Goal: Task Accomplishment & Management: Manage account settings

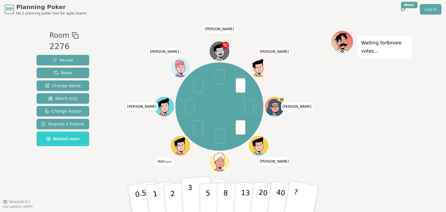
click at [195, 191] on button "3" at bounding box center [197, 198] width 32 height 45
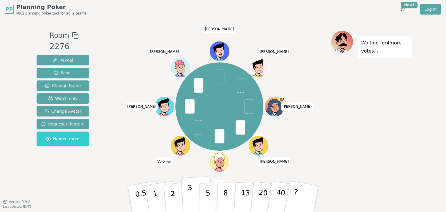
click at [193, 187] on button "3" at bounding box center [197, 198] width 32 height 45
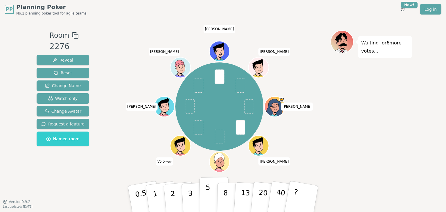
click at [213, 194] on button "5" at bounding box center [215, 199] width 30 height 44
click at [205, 190] on button "5" at bounding box center [215, 199] width 30 height 44
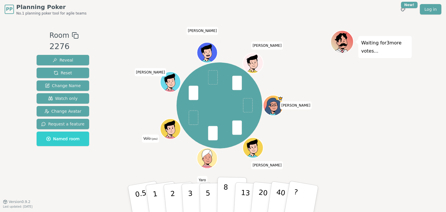
click at [224, 194] on p "8" at bounding box center [225, 198] width 5 height 31
click at [226, 200] on p "8" at bounding box center [225, 198] width 5 height 31
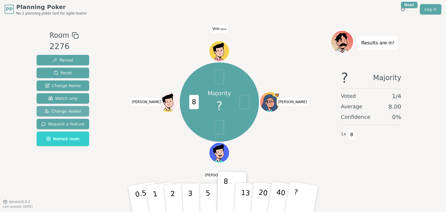
click at [46, 108] on span "Change Avatar" at bounding box center [62, 111] width 37 height 6
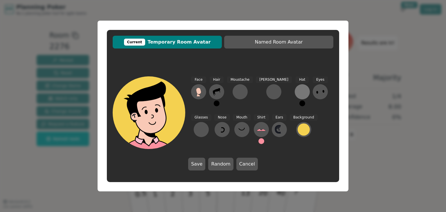
click at [298, 89] on div at bounding box center [302, 91] width 9 height 9
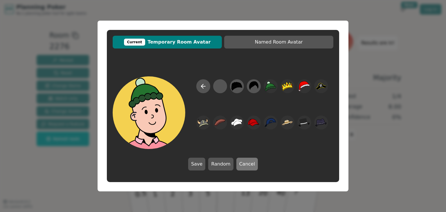
click at [243, 164] on button "Cancel" at bounding box center [248, 164] width 22 height 13
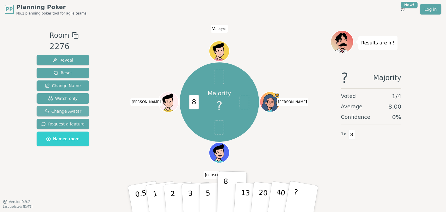
click at [64, 110] on span "Change Avatar" at bounding box center [62, 111] width 37 height 6
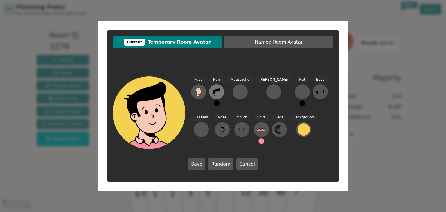
click at [218, 93] on icon at bounding box center [216, 91] width 9 height 9
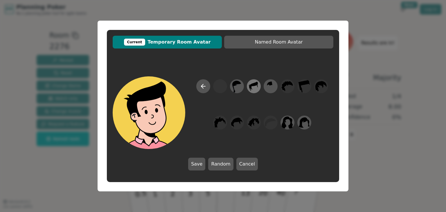
click at [256, 87] on icon at bounding box center [253, 86] width 11 height 13
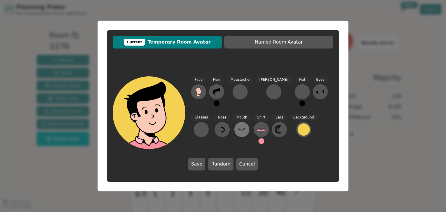
click at [237, 129] on icon at bounding box center [241, 129] width 9 height 9
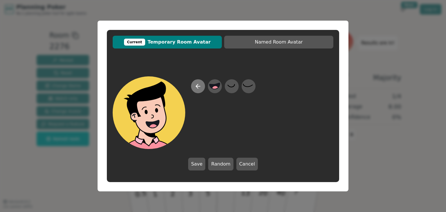
click at [201, 87] on icon at bounding box center [198, 86] width 7 height 7
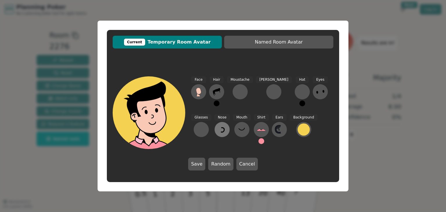
click at [218, 130] on icon at bounding box center [222, 129] width 9 height 9
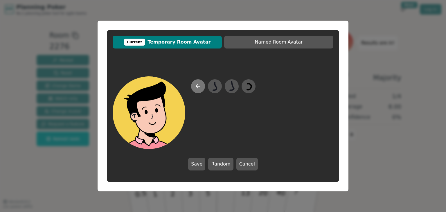
click at [197, 85] on icon at bounding box center [197, 86] width 2 height 4
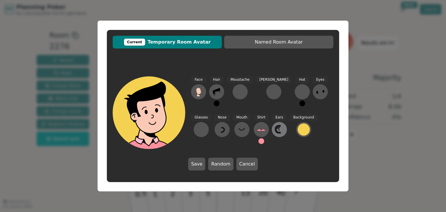
click at [275, 134] on icon at bounding box center [279, 129] width 9 height 9
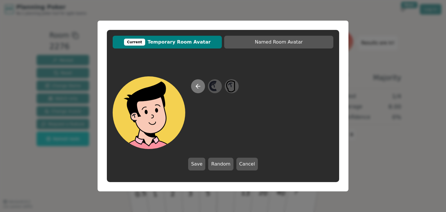
click at [203, 89] on button at bounding box center [198, 86] width 14 height 14
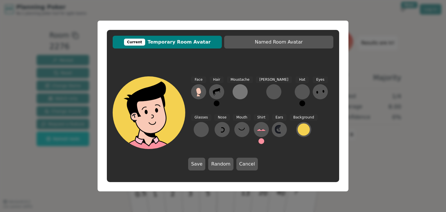
click at [243, 91] on div at bounding box center [240, 91] width 9 height 9
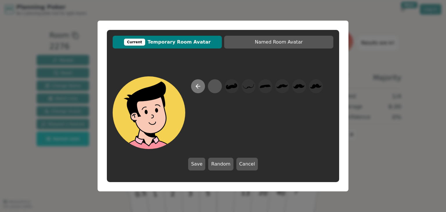
click at [195, 87] on icon at bounding box center [198, 86] width 7 height 7
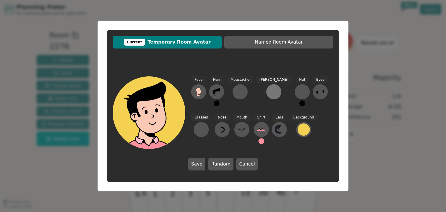
click at [269, 92] on div at bounding box center [273, 91] width 9 height 9
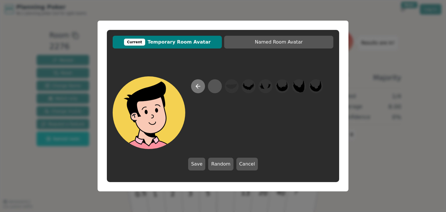
click at [201, 89] on icon at bounding box center [198, 86] width 7 height 7
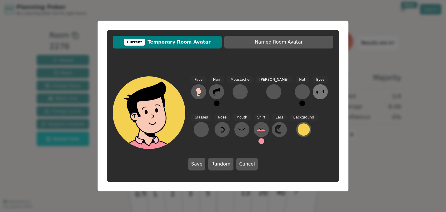
click at [313, 87] on button at bounding box center [320, 91] width 15 height 15
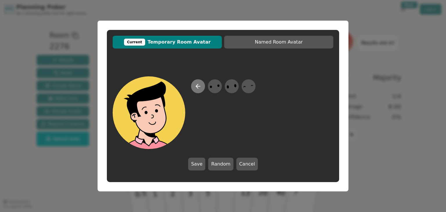
click at [194, 88] on button at bounding box center [198, 86] width 14 height 14
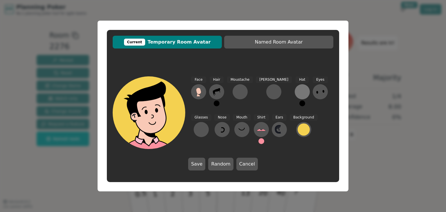
click at [298, 87] on div at bounding box center [302, 91] width 9 height 9
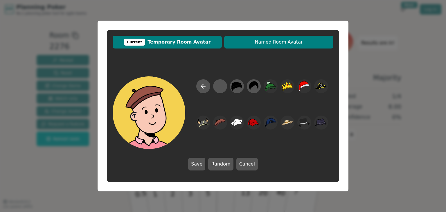
click at [267, 44] on span "Named Room Avatar" at bounding box center [278, 42] width 103 height 7
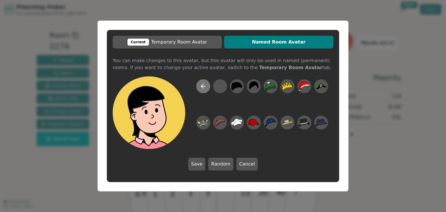
click at [205, 87] on icon at bounding box center [203, 86] width 7 height 7
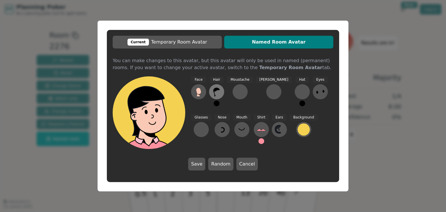
click at [220, 92] on icon at bounding box center [216, 91] width 9 height 9
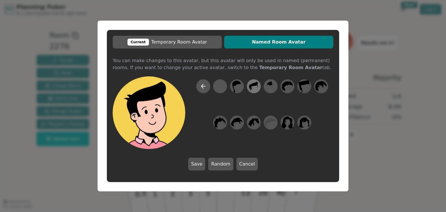
click at [253, 87] on icon at bounding box center [253, 86] width 11 height 13
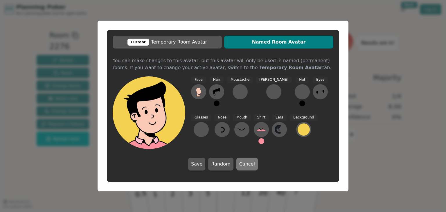
click at [249, 163] on button "Cancel" at bounding box center [248, 164] width 22 height 13
